Goal: Task Accomplishment & Management: Use online tool/utility

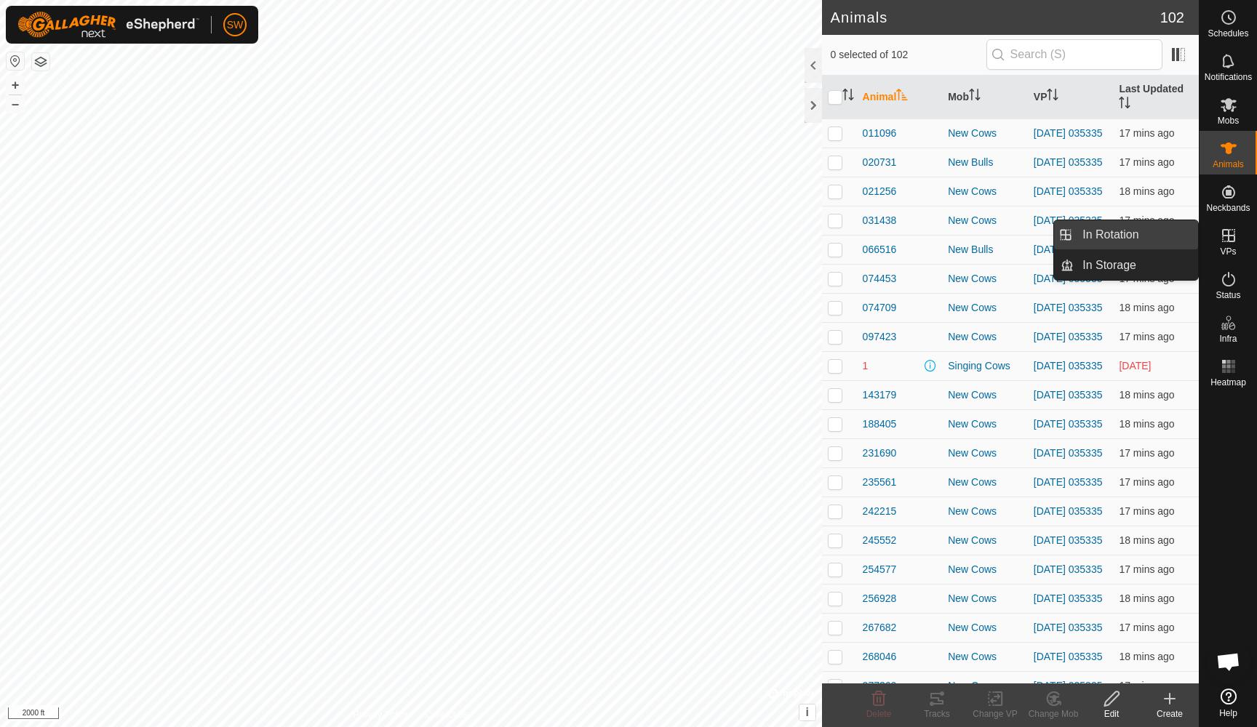
click at [1109, 239] on link "In Rotation" at bounding box center [1136, 234] width 124 height 29
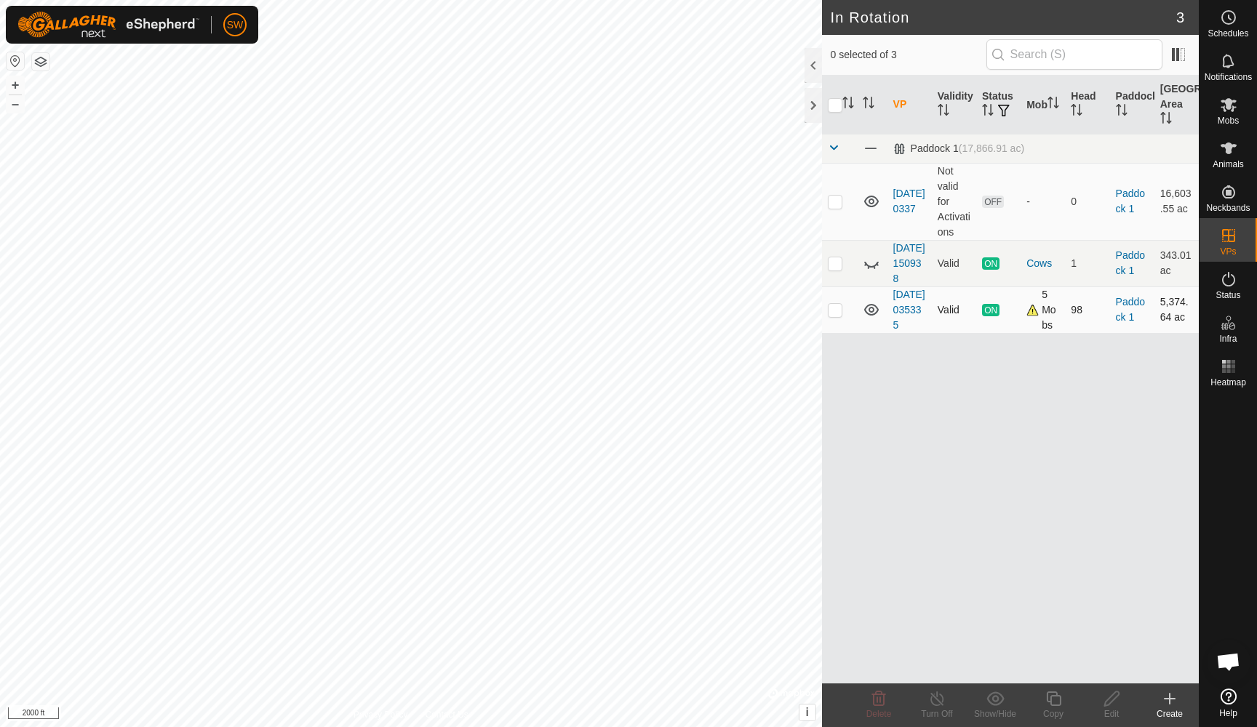
click at [833, 316] on p-checkbox at bounding box center [835, 310] width 15 height 12
checkbox input "true"
click at [933, 702] on icon at bounding box center [937, 698] width 18 height 17
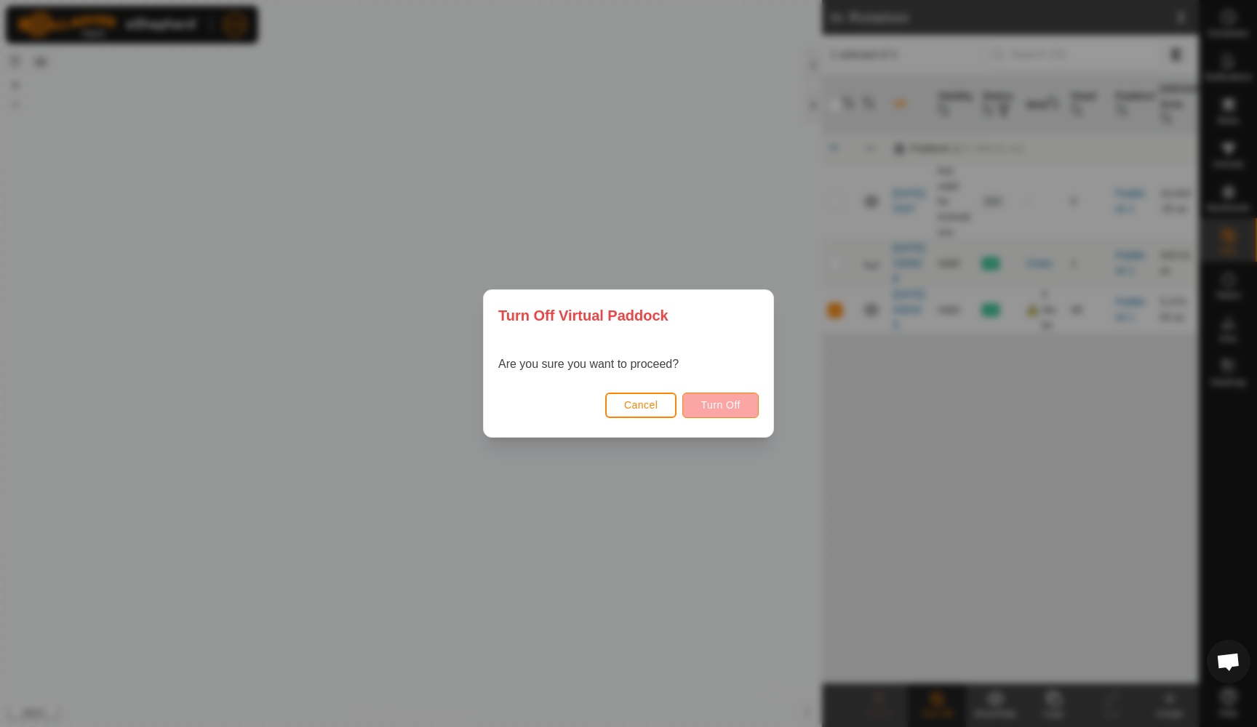
click at [724, 405] on span "Turn Off" at bounding box center [720, 405] width 40 height 12
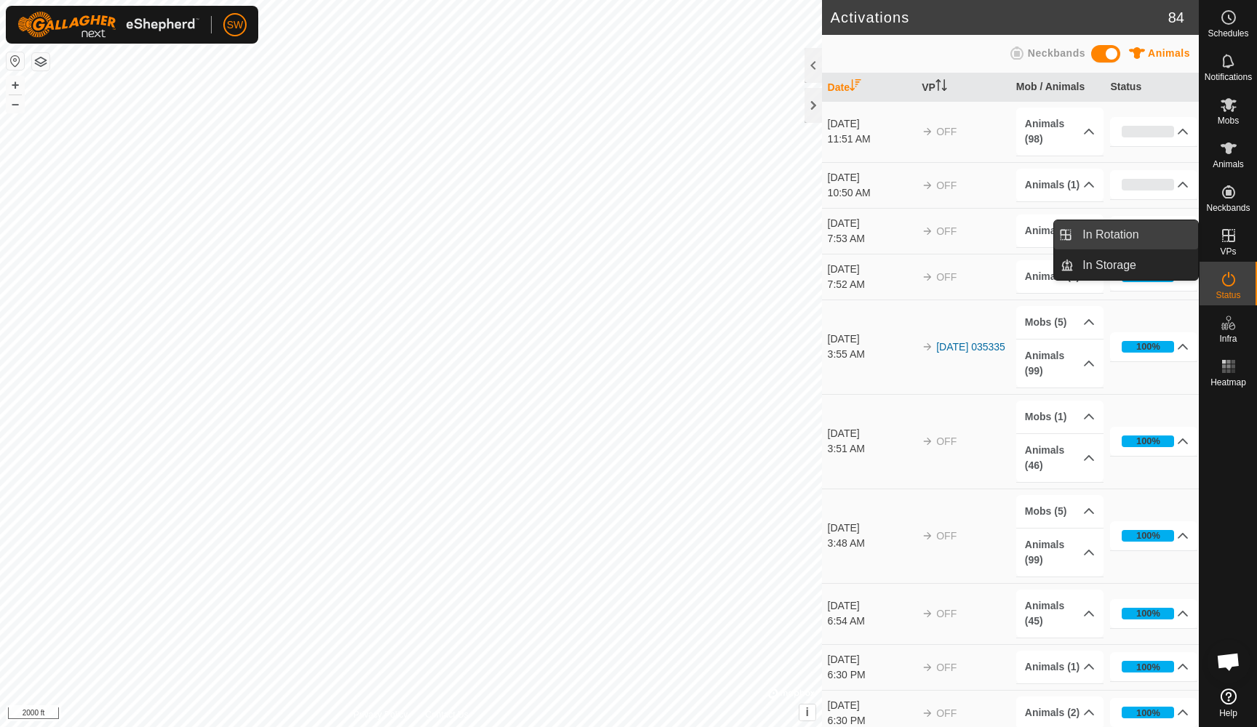
click at [1106, 230] on link "In Rotation" at bounding box center [1136, 234] width 124 height 29
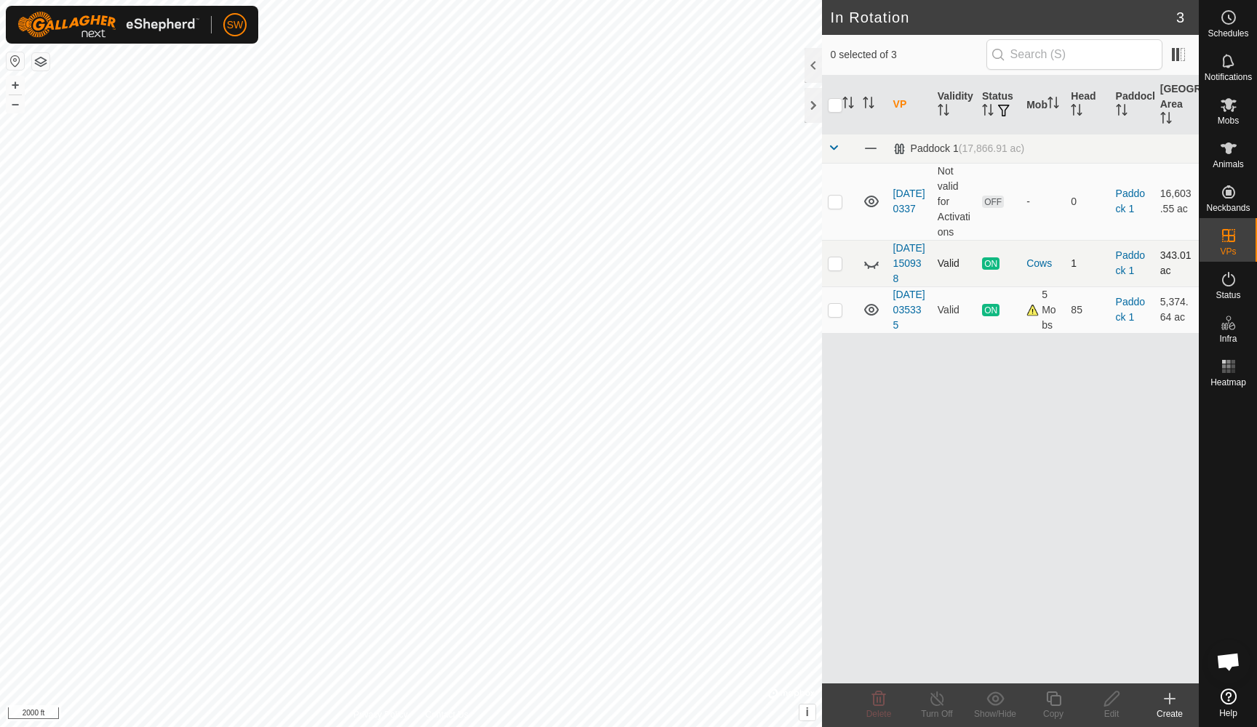
click at [836, 269] on p-checkbox at bounding box center [835, 263] width 15 height 12
checkbox input "true"
click at [937, 707] on icon at bounding box center [937, 698] width 18 height 17
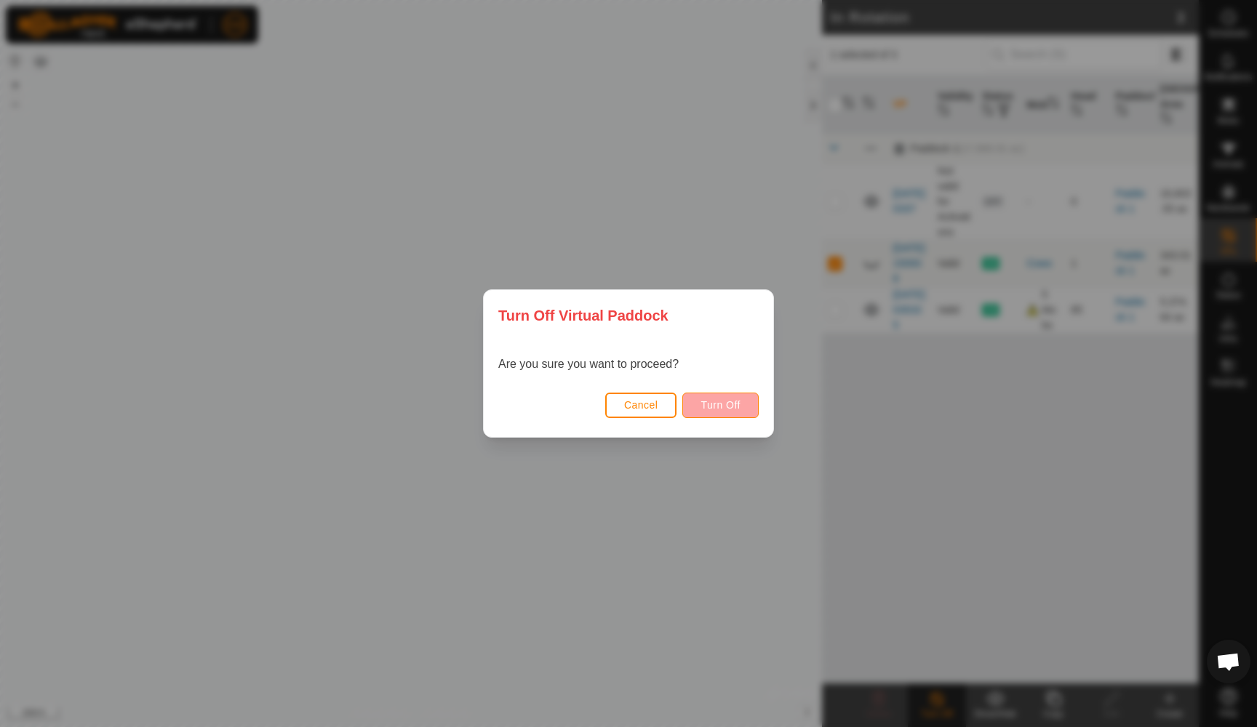
click at [727, 409] on span "Turn Off" at bounding box center [720, 405] width 40 height 12
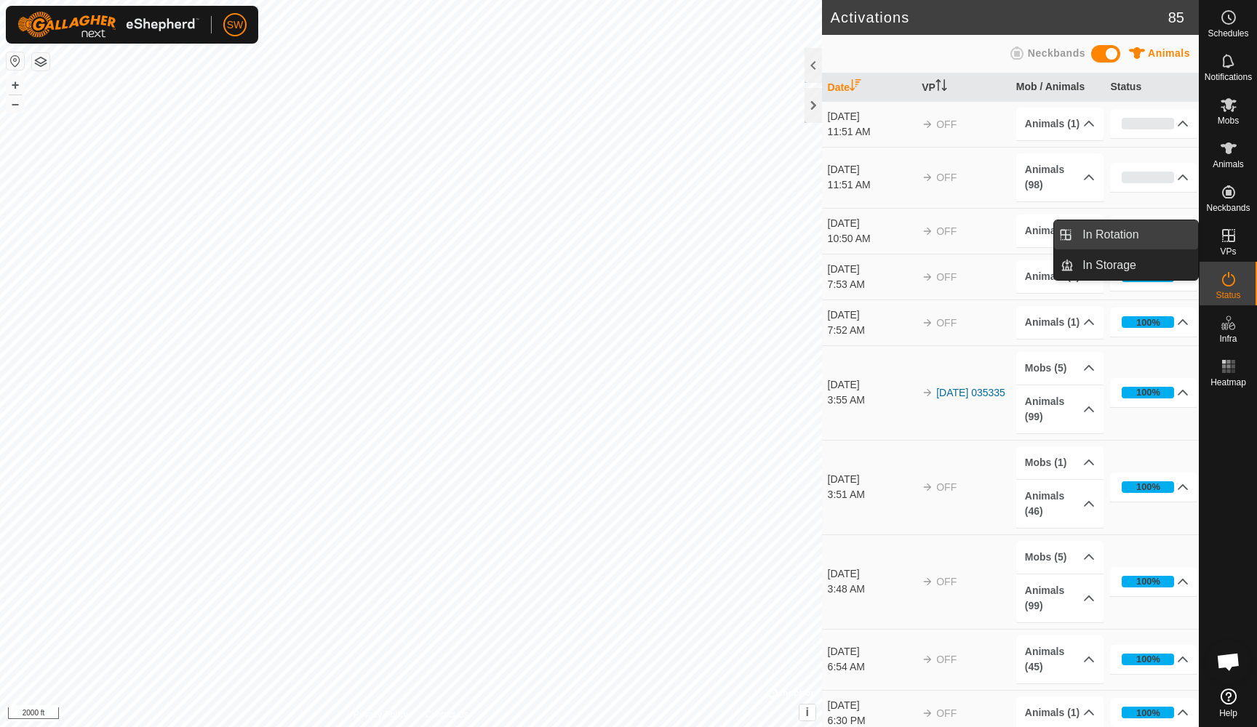
click at [1111, 239] on link "In Rotation" at bounding box center [1136, 234] width 124 height 29
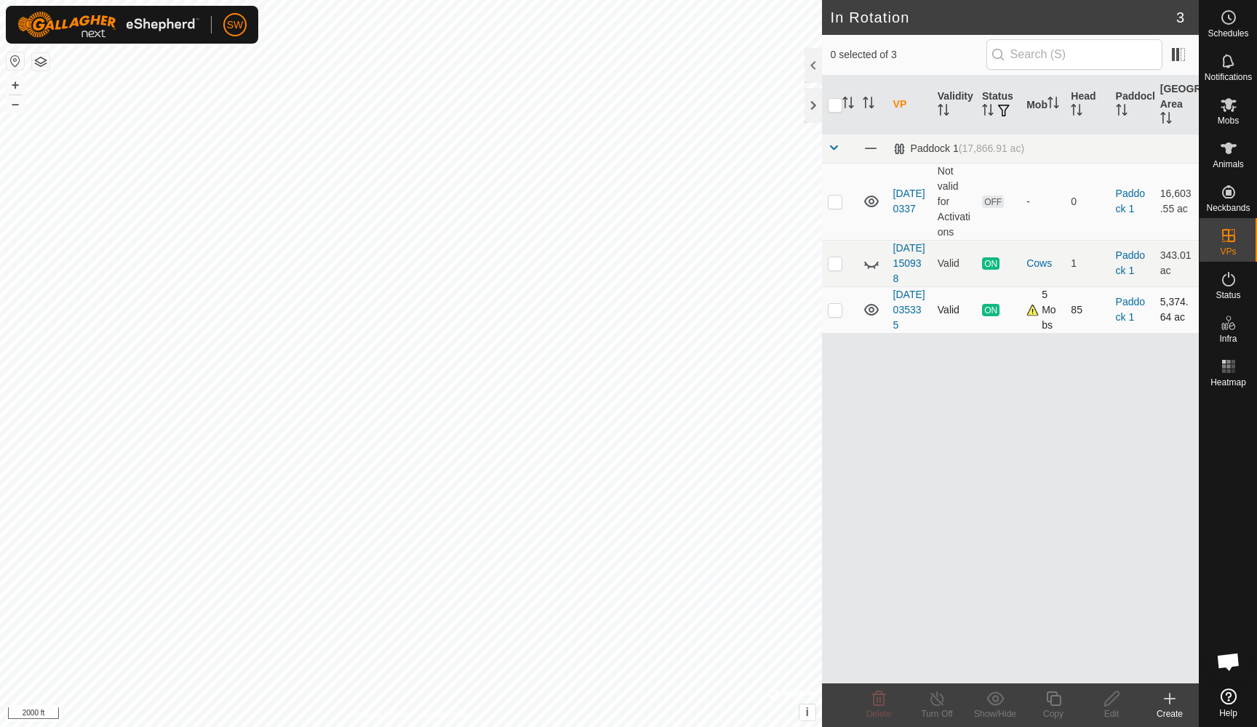
click at [836, 316] on p-checkbox at bounding box center [835, 310] width 15 height 12
checkbox input "true"
click at [936, 695] on icon at bounding box center [937, 698] width 18 height 17
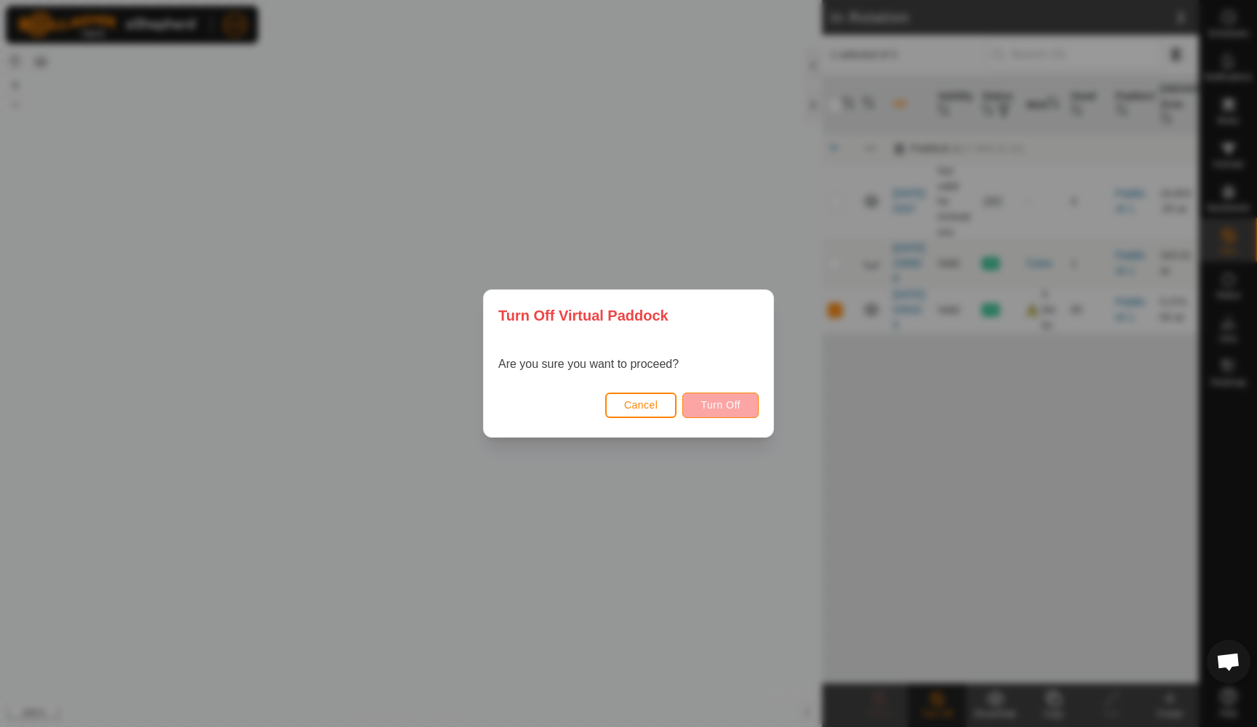
click at [717, 407] on span "Turn Off" at bounding box center [720, 405] width 40 height 12
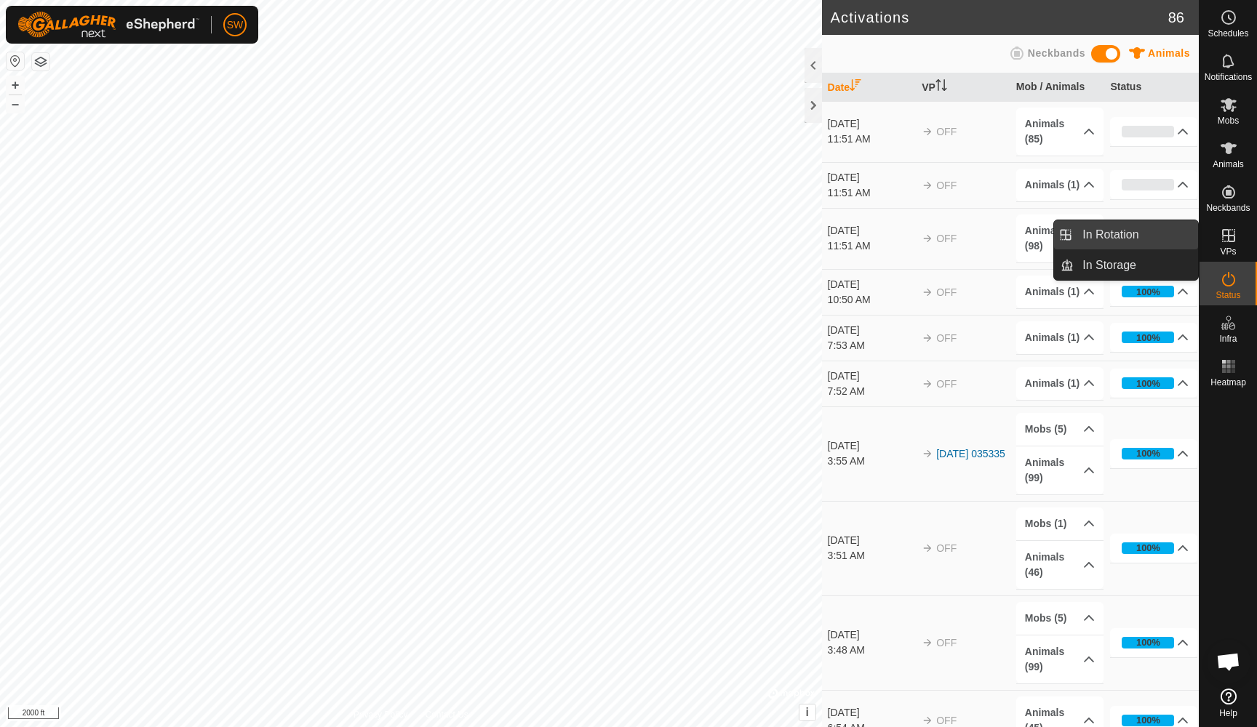
click at [1120, 238] on link "In Rotation" at bounding box center [1136, 234] width 124 height 29
